Goal: Information Seeking & Learning: Learn about a topic

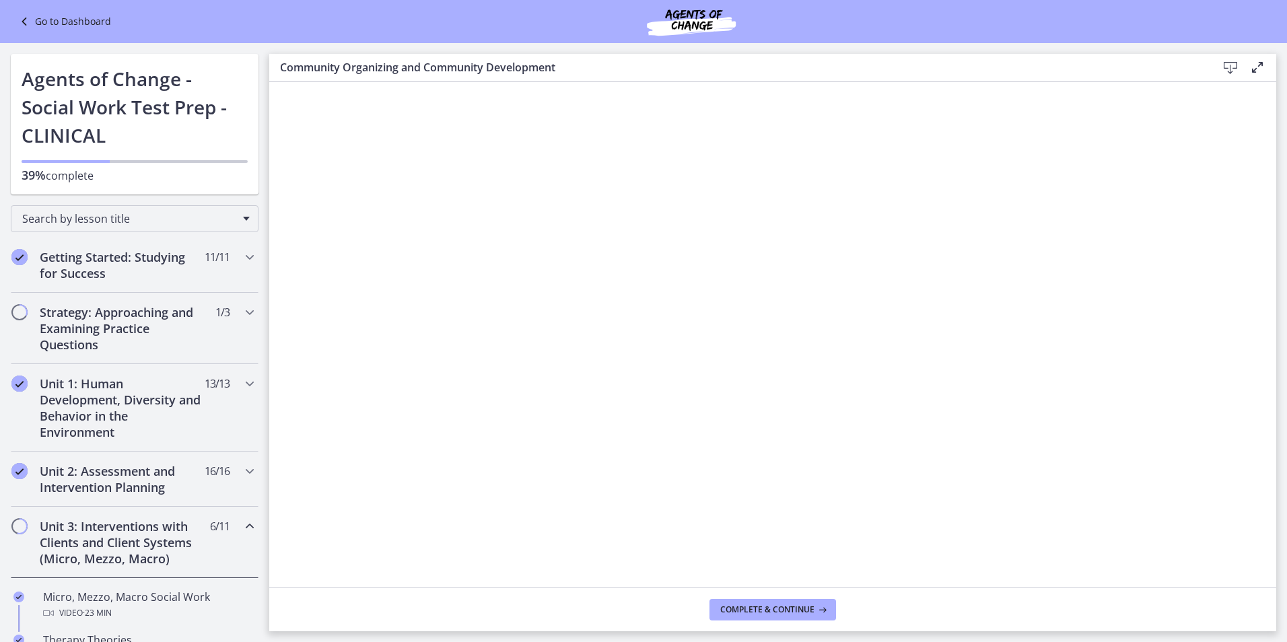
scroll to position [546, 0]
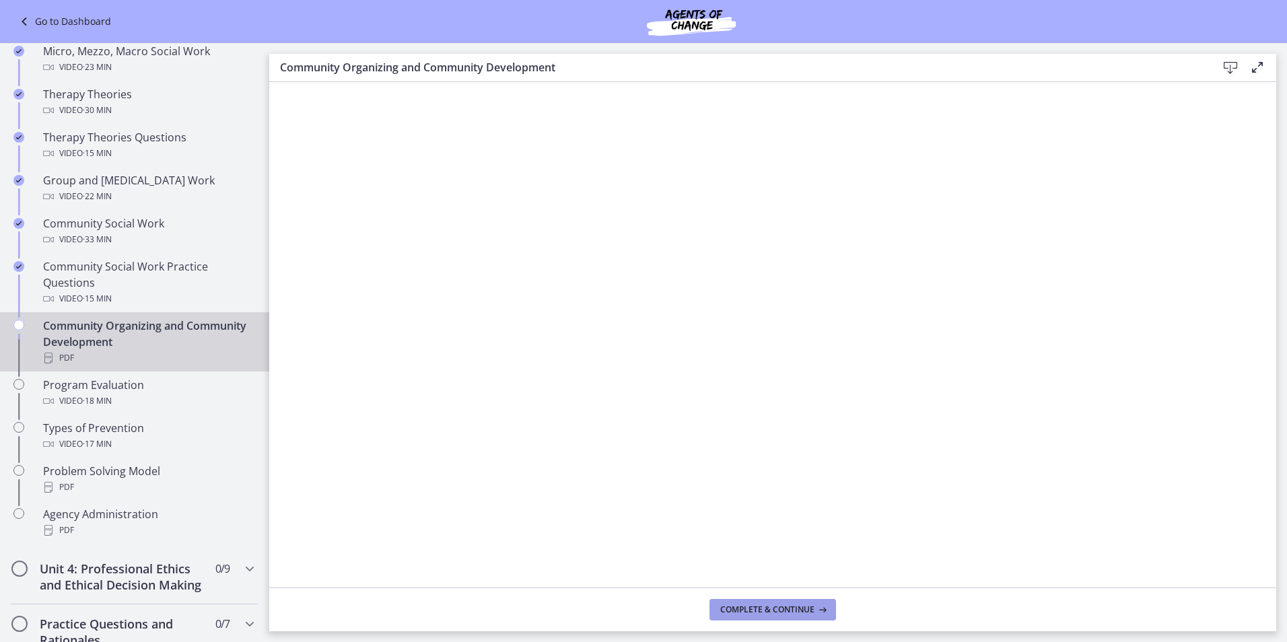
drag, startPoint x: 745, startPoint y: 615, endPoint x: 753, endPoint y: 617, distance: 7.5
click at [753, 617] on button "Complete & continue" at bounding box center [773, 610] width 127 height 22
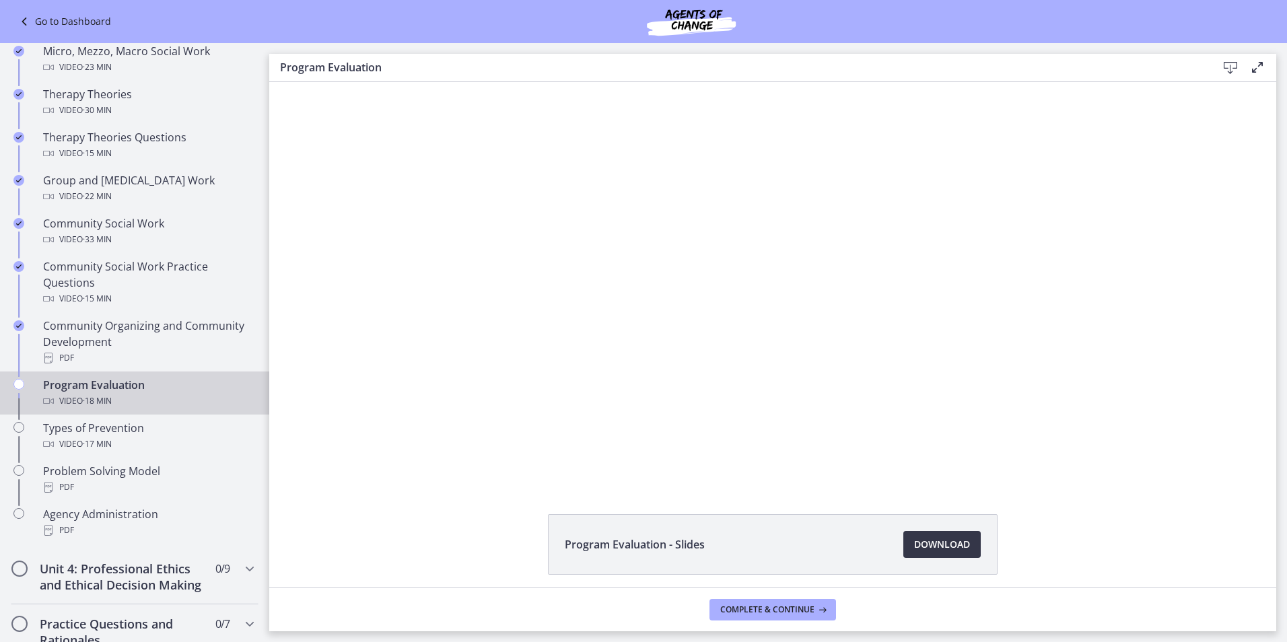
click at [924, 551] on span "Download Opens in a new window" at bounding box center [942, 545] width 56 height 16
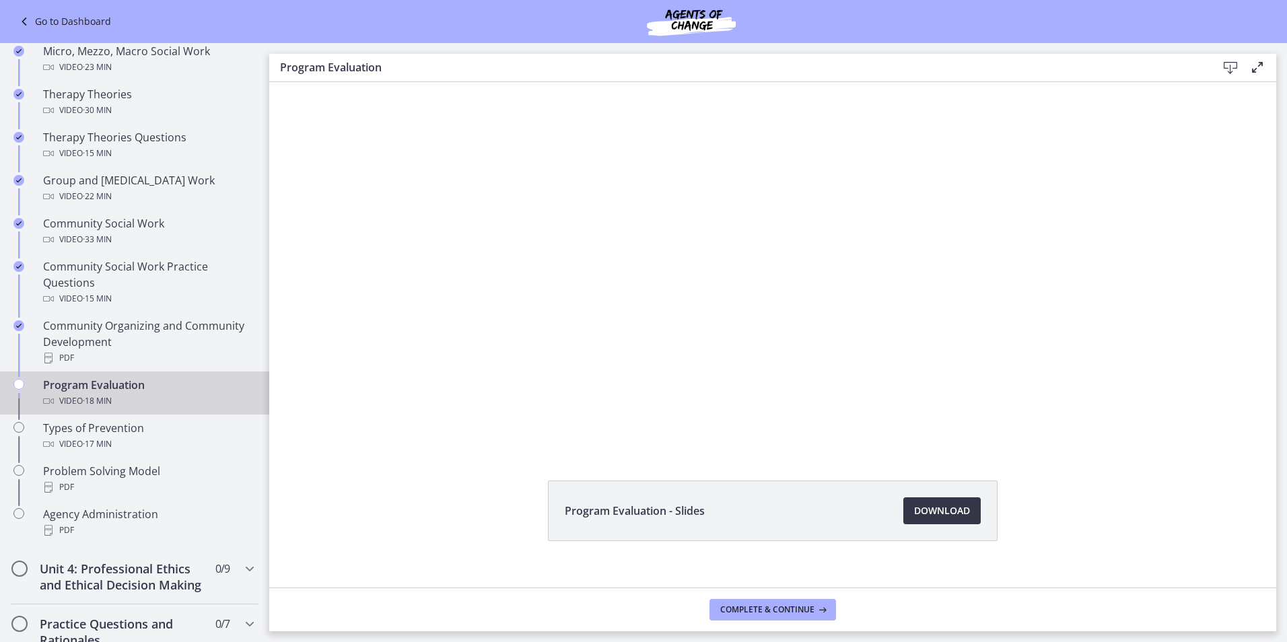
scroll to position [52, 0]
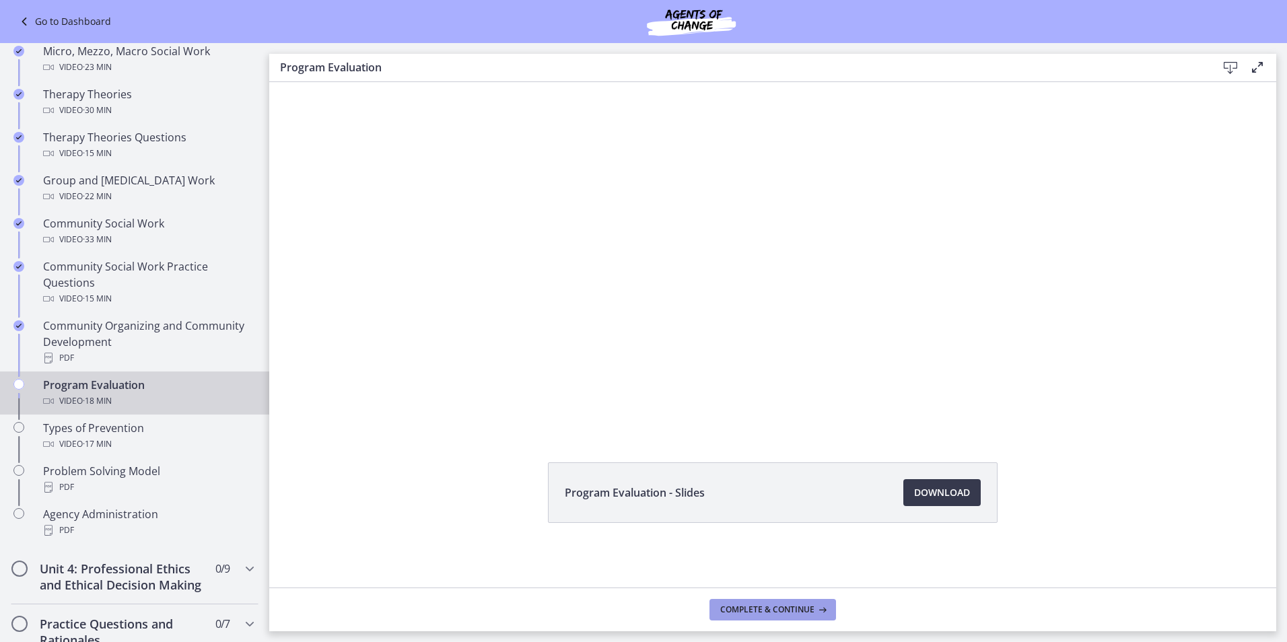
click at [801, 608] on span "Complete & continue" at bounding box center [767, 610] width 94 height 11
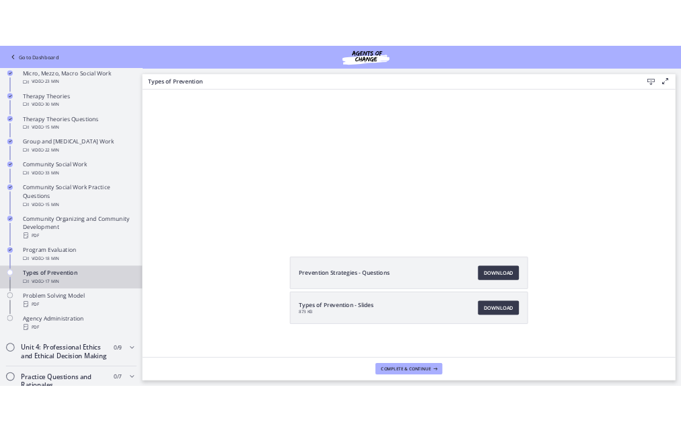
scroll to position [118, 0]
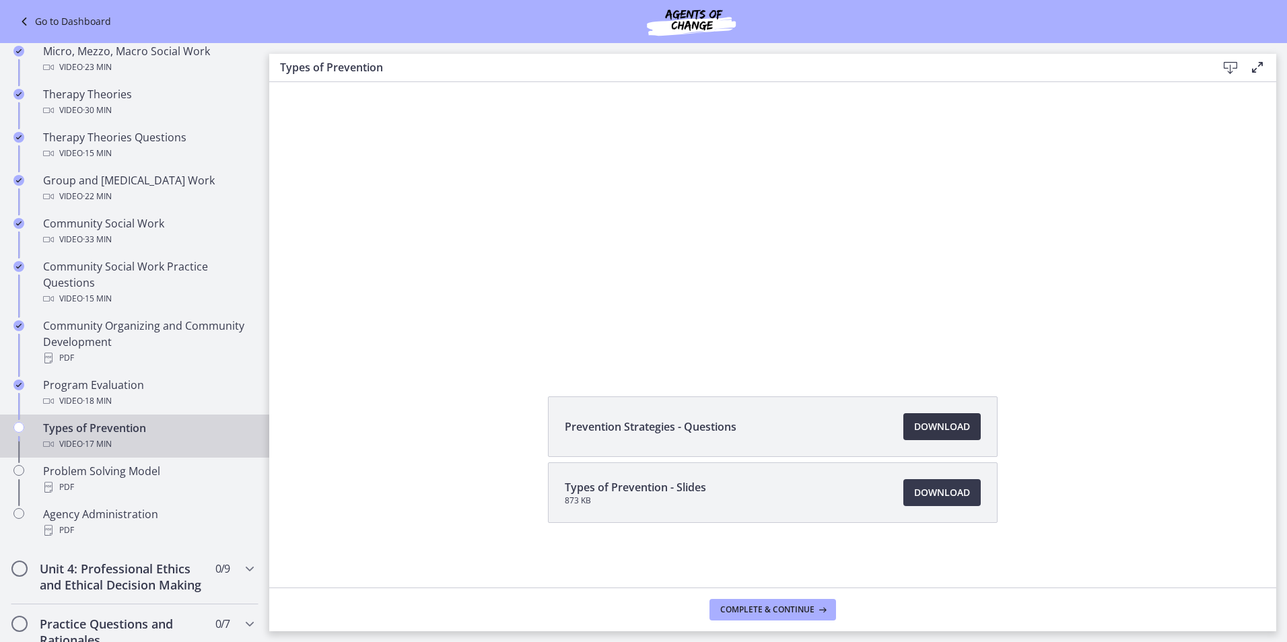
click at [949, 434] on span "Download Opens in a new window" at bounding box center [942, 427] width 56 height 16
click at [922, 500] on span "Download Opens in a new window" at bounding box center [942, 493] width 56 height 16
